Goal: Check status: Check status

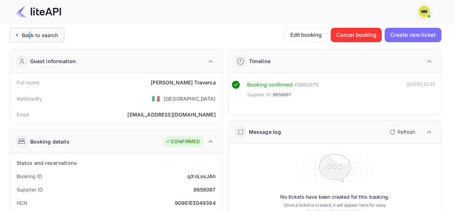
click at [30, 29] on div "Back to search" at bounding box center [37, 35] width 55 height 14
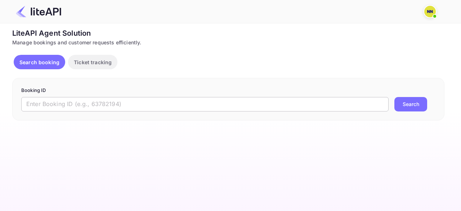
click at [112, 105] on input "text" at bounding box center [204, 104] width 367 height 14
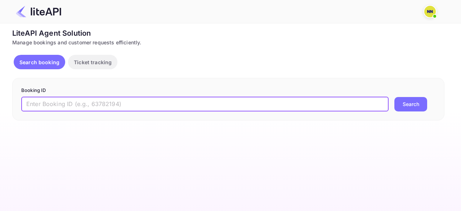
paste input "8881486"
type input "8881486"
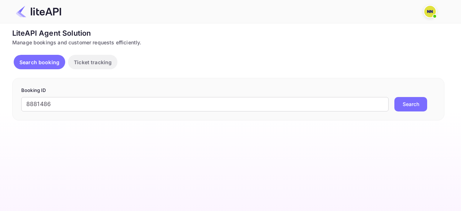
click at [405, 103] on button "Search" at bounding box center [410, 104] width 33 height 14
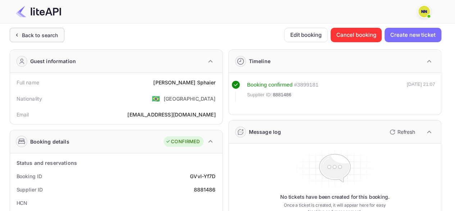
click at [34, 33] on div "Back to search" at bounding box center [40, 35] width 36 height 8
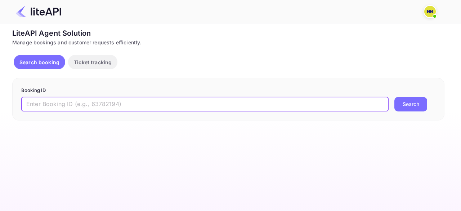
click at [84, 104] on input "text" at bounding box center [204, 104] width 367 height 14
paste input "8871089"
type input "8871089"
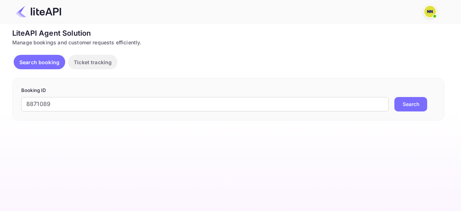
click at [405, 101] on button "Search" at bounding box center [410, 104] width 33 height 14
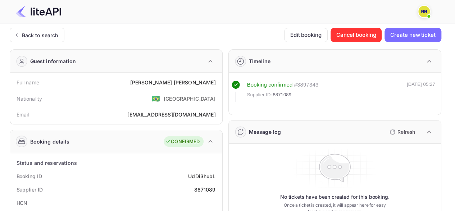
scroll to position [72, 0]
